Goal: Transaction & Acquisition: Obtain resource

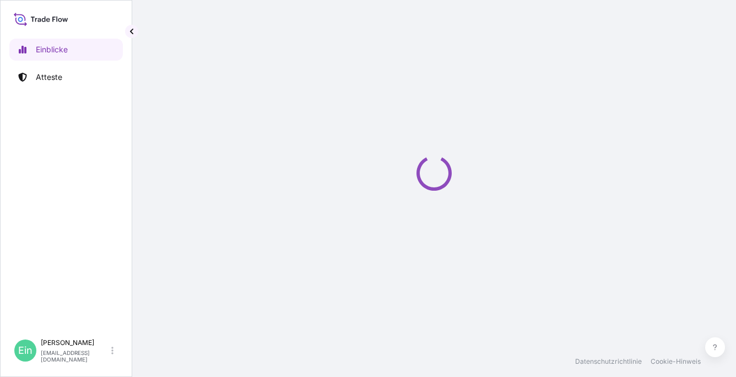
select select "2025"
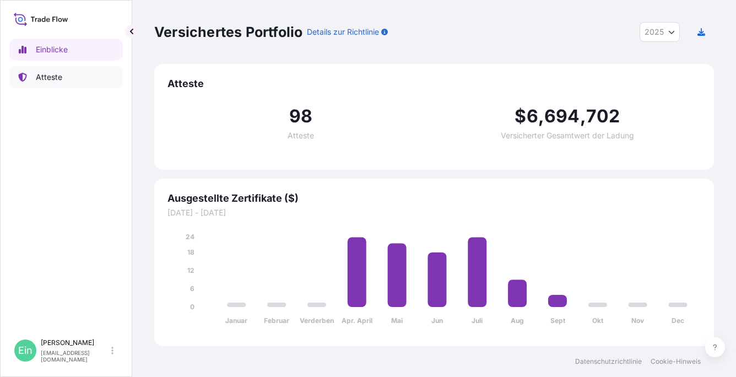
click at [55, 79] on p "Atteste" at bounding box center [49, 77] width 26 height 11
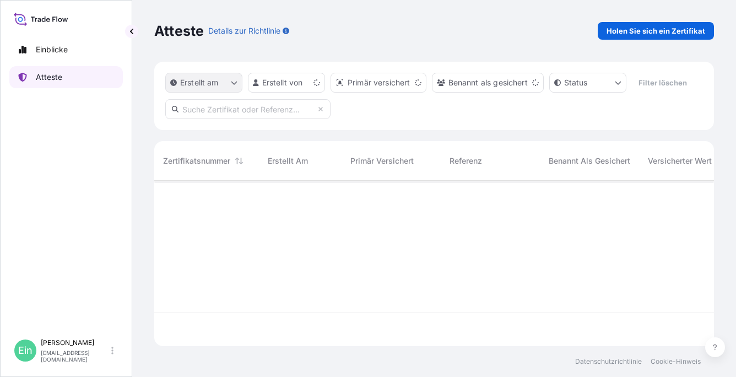
scroll to position [163, 551]
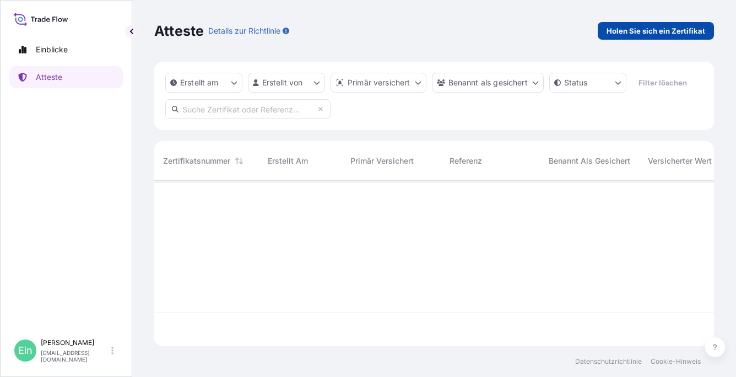
click at [648, 32] on p "Holen Sie sich ein Zertifikat" at bounding box center [656, 30] width 99 height 11
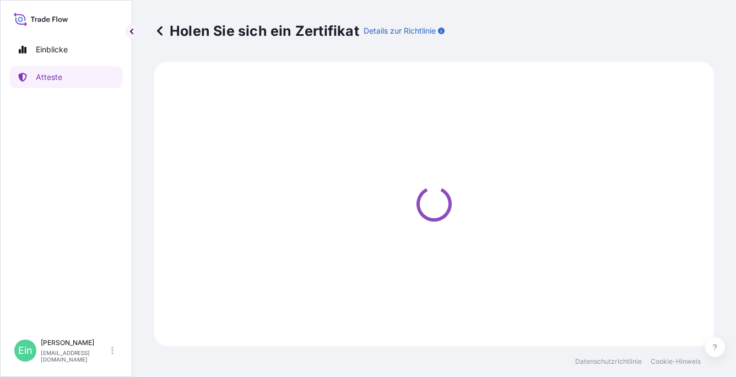
select select "Ocean Vessel"
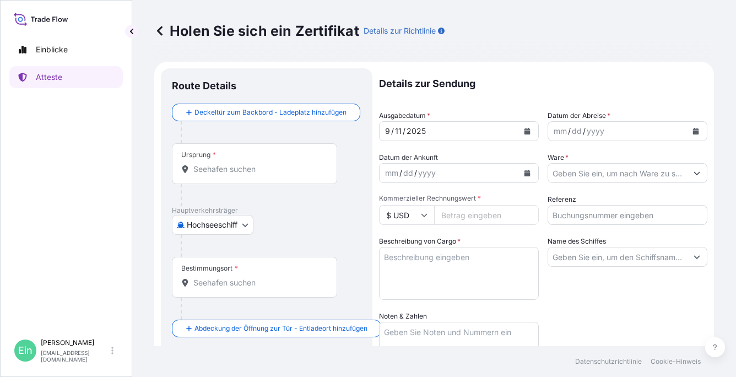
click at [291, 157] on div "Ursprung *" at bounding box center [254, 163] width 165 height 41
click at [291, 164] on input "Ursprung *" at bounding box center [258, 169] width 130 height 11
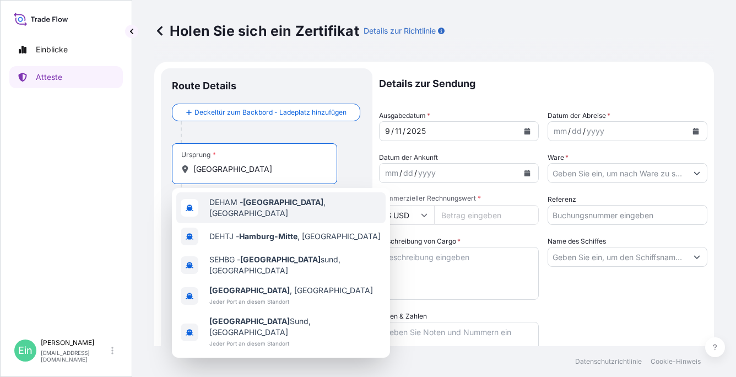
click at [238, 212] on div "DEHAM - Hamburg , Deutschland" at bounding box center [280, 207] width 209 height 31
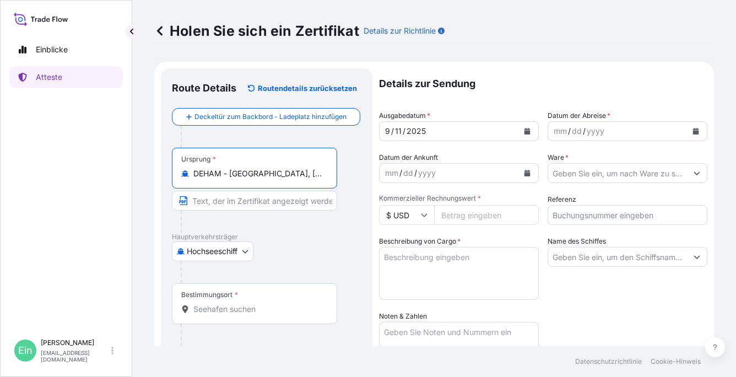
type input "DEHAM - Hamburg, Germany"
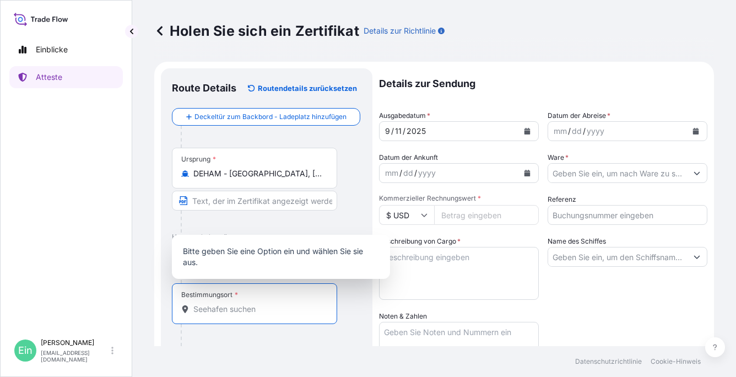
click at [197, 308] on input "Bestimmungsort *" at bounding box center [258, 309] width 130 height 11
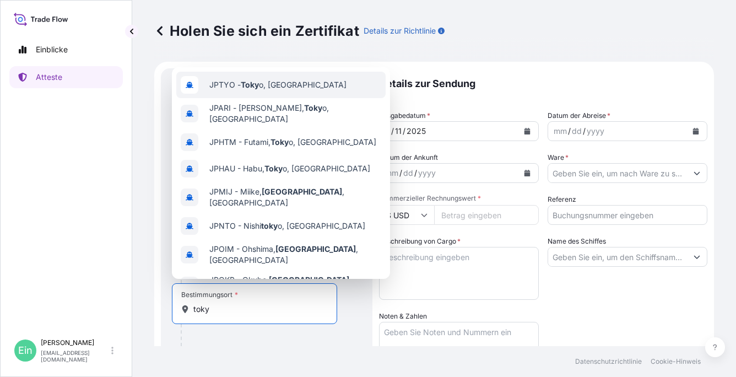
click at [273, 91] on div "JPTYO - Toky o, Japan" at bounding box center [280, 85] width 209 height 26
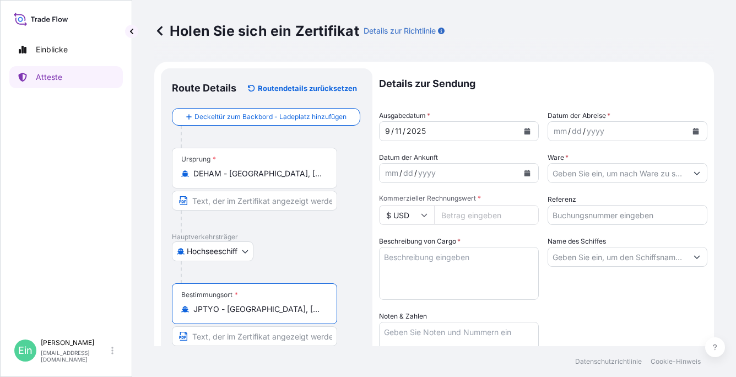
type input "JPTYO - Tokyo, Japan"
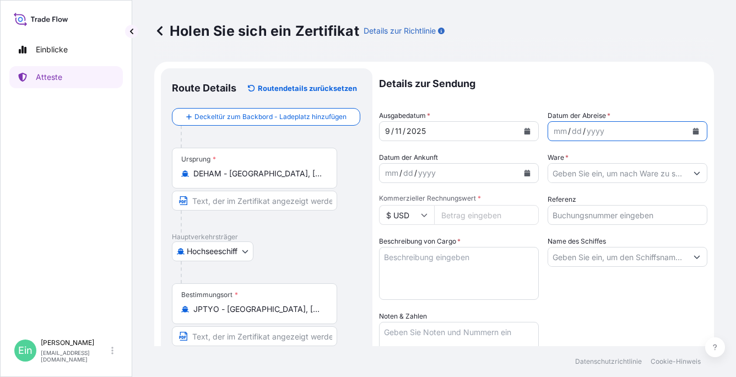
click at [690, 127] on button "Kalender" at bounding box center [696, 131] width 18 height 18
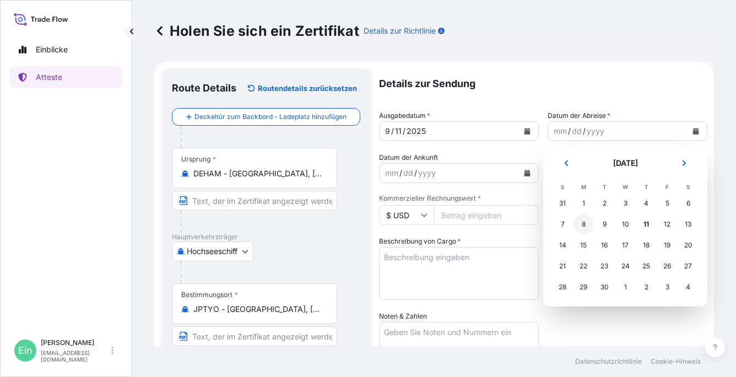
click at [583, 223] on div "8" at bounding box center [584, 224] width 20 height 20
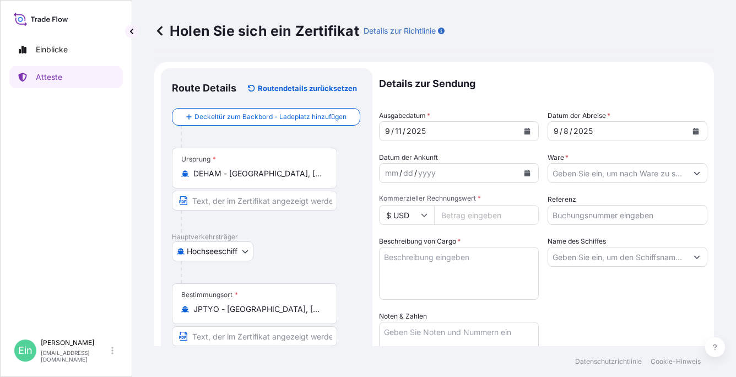
click at [584, 163] on div "Ware *" at bounding box center [628, 167] width 160 height 31
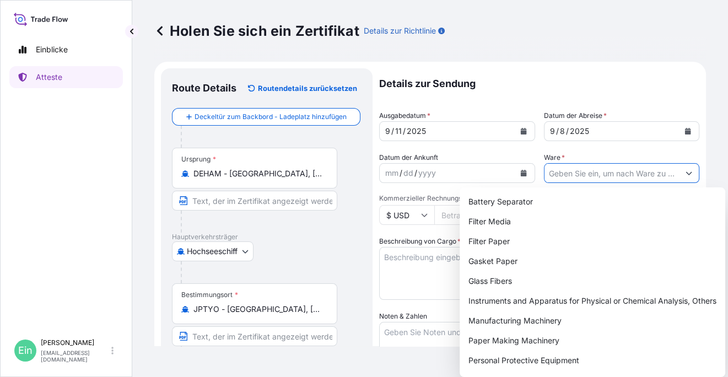
click at [576, 168] on input "Ware *" at bounding box center [612, 173] width 135 height 20
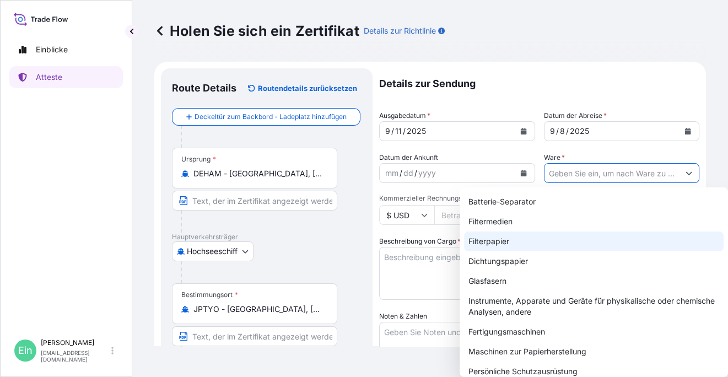
click at [492, 240] on div "Filterpapier" at bounding box center [594, 241] width 260 height 20
type input "Filter Paper"
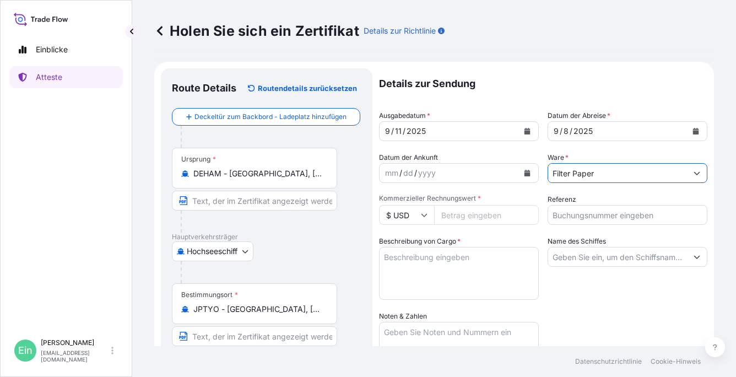
click at [423, 218] on icon at bounding box center [424, 215] width 7 height 7
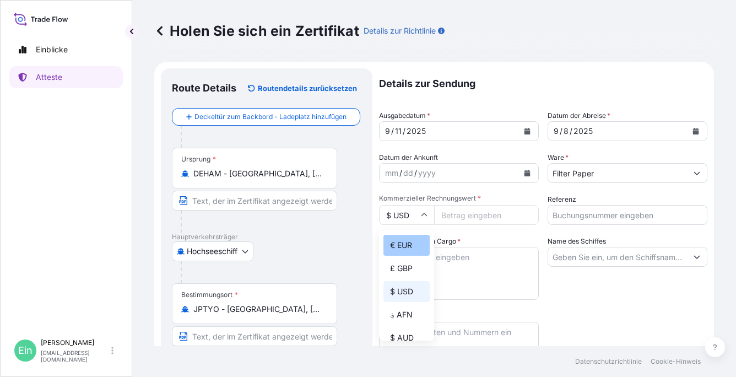
click at [400, 243] on div "€ EUR" at bounding box center [407, 245] width 46 height 21
type input "€ EUR"
click at [470, 213] on input "Kommerzieller Rechnungswert *" at bounding box center [486, 215] width 105 height 20
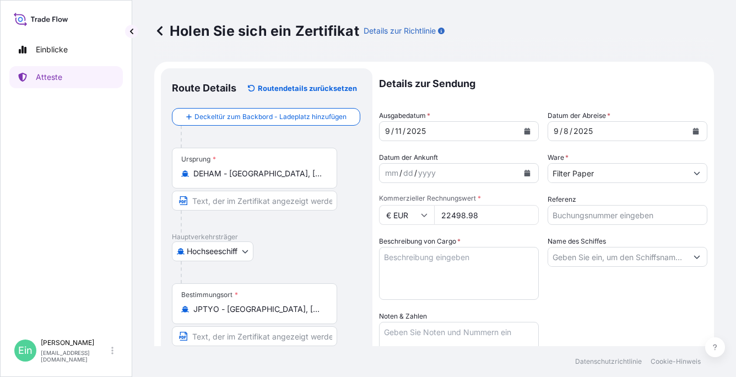
type input "22498.98"
click at [554, 214] on input "Referenz" at bounding box center [628, 215] width 160 height 20
type input "4143585"
click at [439, 284] on textarea "Beschreibung von Cargo *" at bounding box center [459, 273] width 160 height 53
paste textarea "927575"
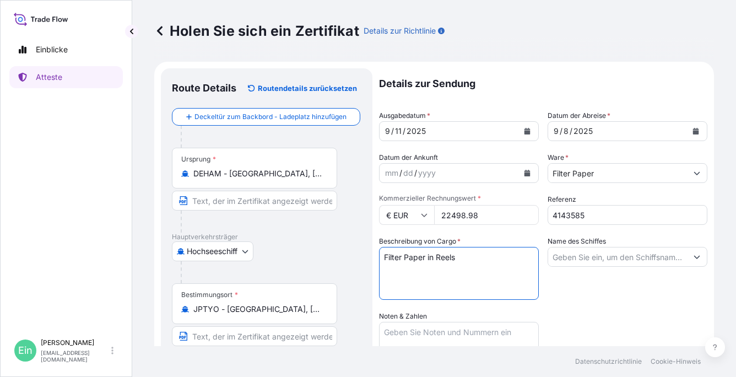
paste textarea "107 SINGLE-REELS - PACKED ON 38 PALLETS PACKED IN 40FT CONTAINER NO.: YMMU 416 …"
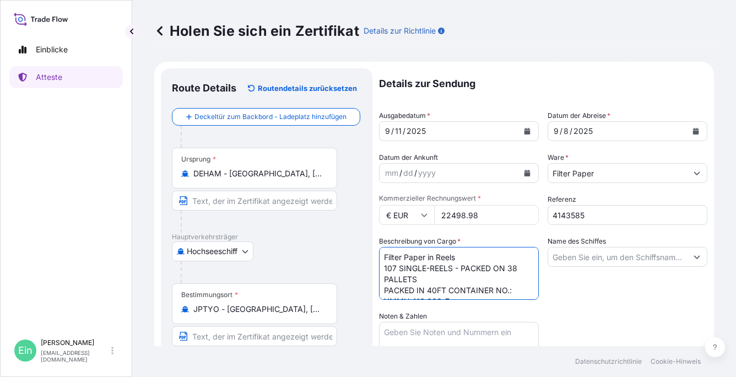
scroll to position [18, 0]
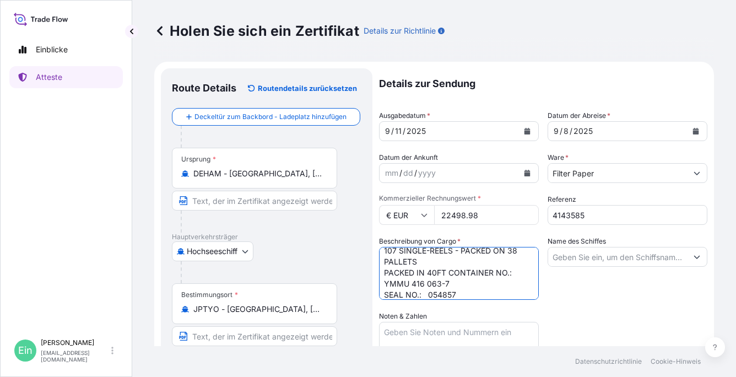
type textarea "Filter Paper in Reels 107 SINGLE-REELS - PACKED ON 38 PALLETS PACKED IN 40FT CO…"
click at [586, 257] on input "Name des Schiffes" at bounding box center [617, 257] width 139 height 20
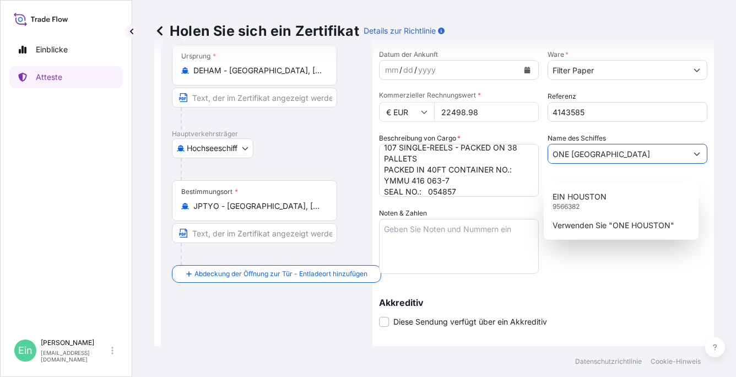
scroll to position [110, 0]
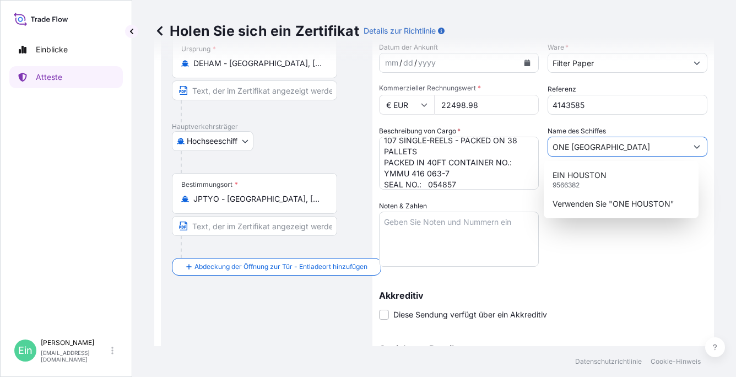
type input "ONE HOUSTON"
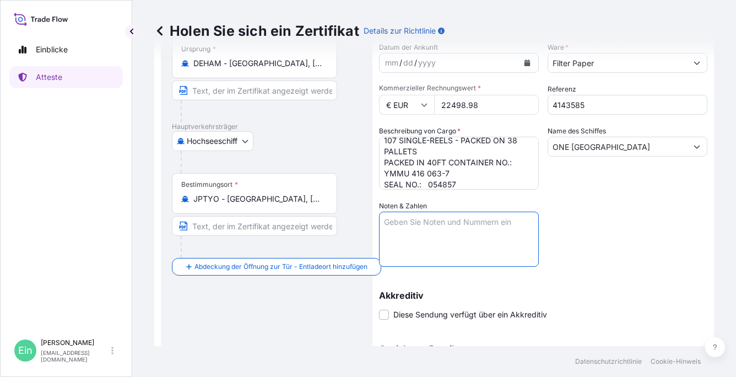
click at [448, 217] on textarea "Noten & Zahlen" at bounding box center [459, 239] width 160 height 55
paste textarea "Marks: Toyo Element Industrial Co Ltd P/O 202409/1 + 202409/2 Tokyo Seaport / J…"
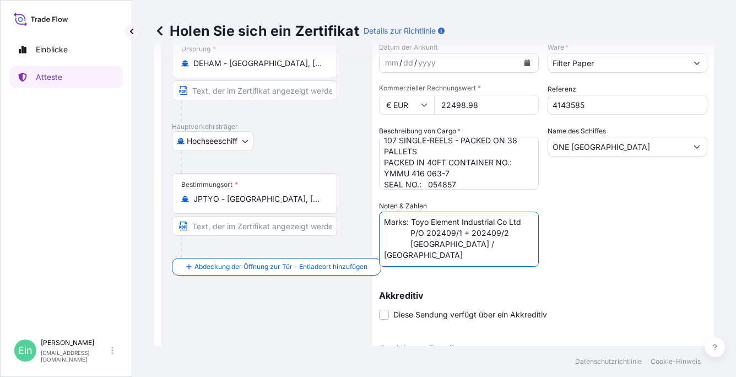
click at [408, 218] on textarea "Marks: Toyo Element Industrial Co Ltd P/O 202409/1 + 202409/2 Tokyo Seaport / J…" at bounding box center [459, 239] width 160 height 55
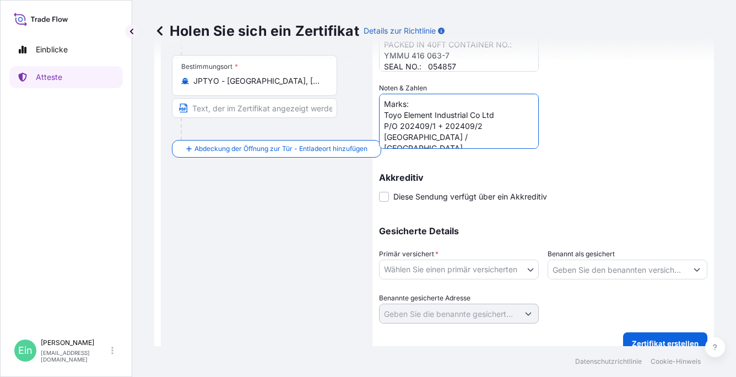
scroll to position [243, 0]
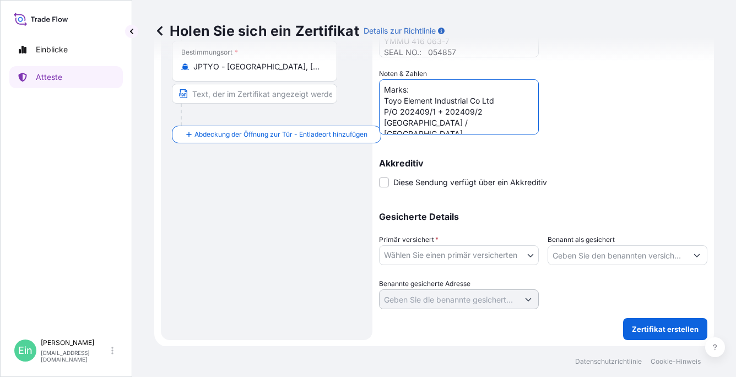
type textarea "Marks: Toyo Element Industrial Co Ltd P/O 202409/1 + 202409/2 Tokyo Seaport / J…"
click at [524, 250] on body "Einblicke Atteste Ein Anke Nitsche anke.nitsche@hovo.de Holen Sie sich ein Zert…" at bounding box center [368, 188] width 736 height 377
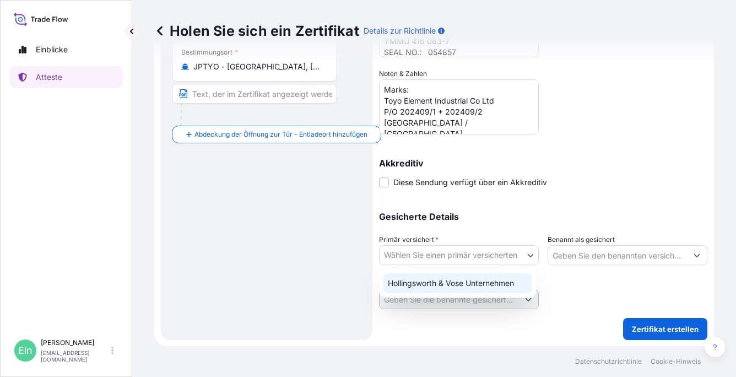
click at [485, 279] on div "Hollingsworth & Vose Unternehmen" at bounding box center [458, 283] width 148 height 20
select select "31506"
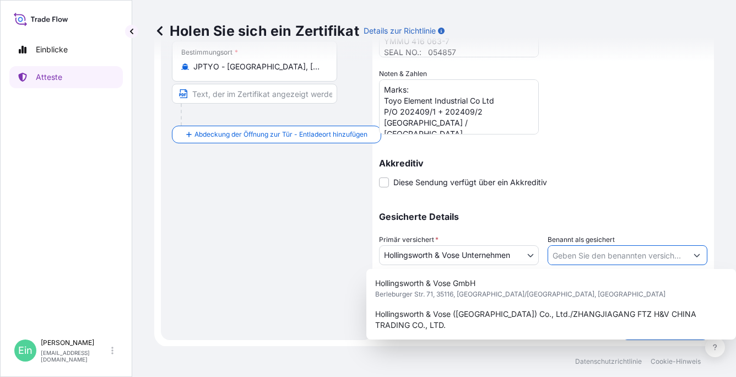
click at [694, 252] on icon "Vorschläge anzeigen" at bounding box center [697, 255] width 7 height 7
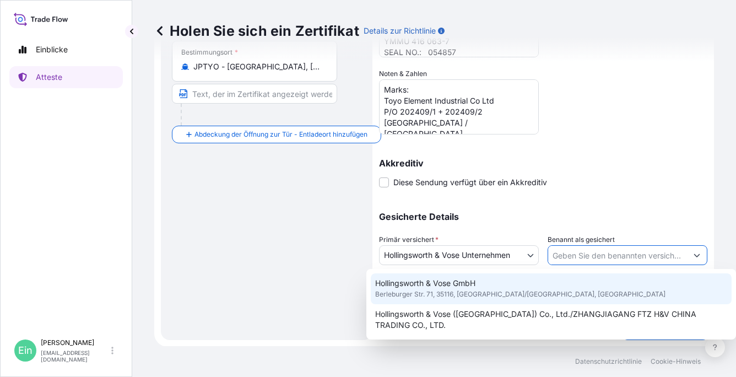
click at [472, 286] on span "Hollingsworth & Vose GmbH" at bounding box center [425, 283] width 100 height 11
type input "Hollingsworth & Vose GmbH"
type input "Berleburger Str. 71"
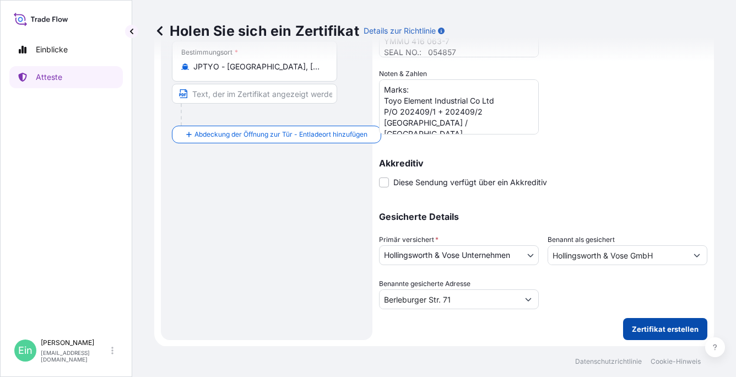
click at [661, 327] on p "Zertifikat erstellen" at bounding box center [665, 329] width 67 height 11
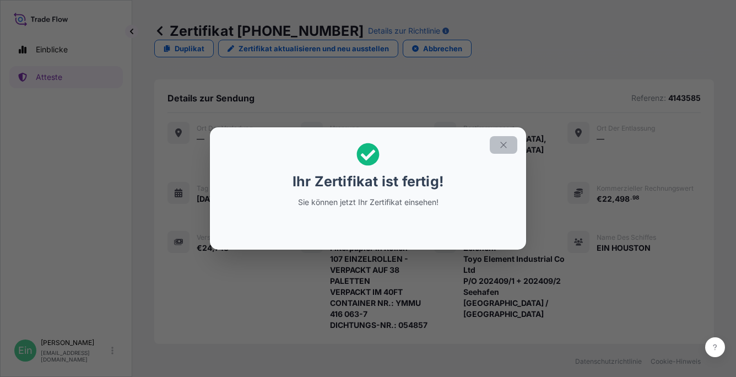
click at [511, 143] on button "button" at bounding box center [504, 145] width 28 height 18
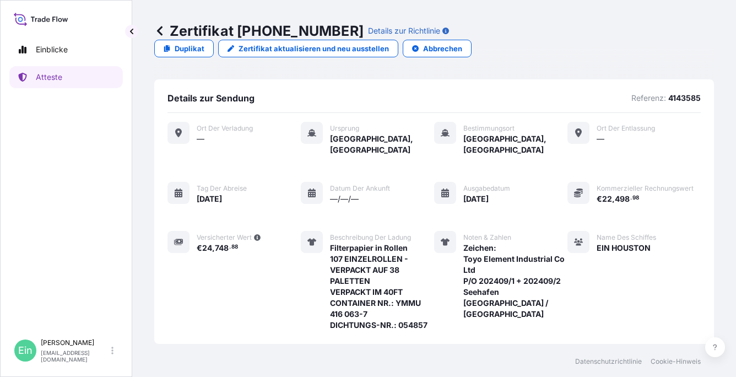
scroll to position [203, 0]
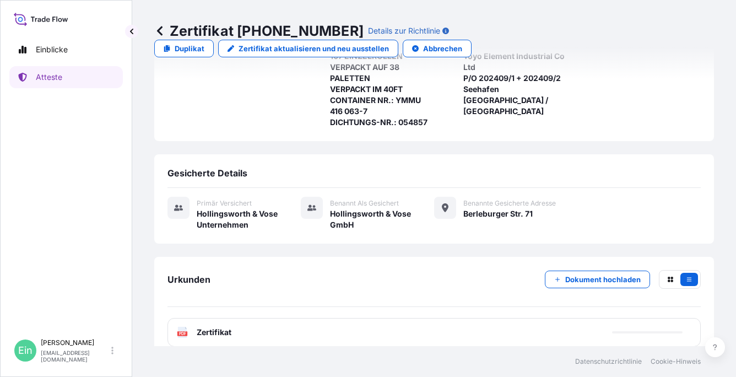
click at [179, 332] on text "PDF" at bounding box center [182, 334] width 7 height 4
click at [183, 327] on icon at bounding box center [182, 332] width 9 height 11
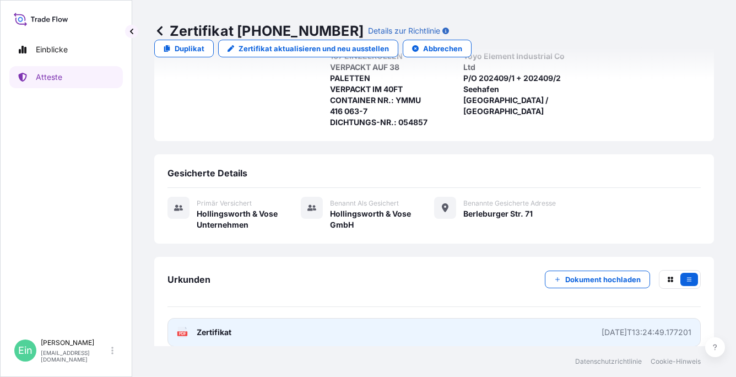
click at [179, 332] on text "PDF" at bounding box center [182, 334] width 7 height 4
